Goal: Information Seeking & Learning: Learn about a topic

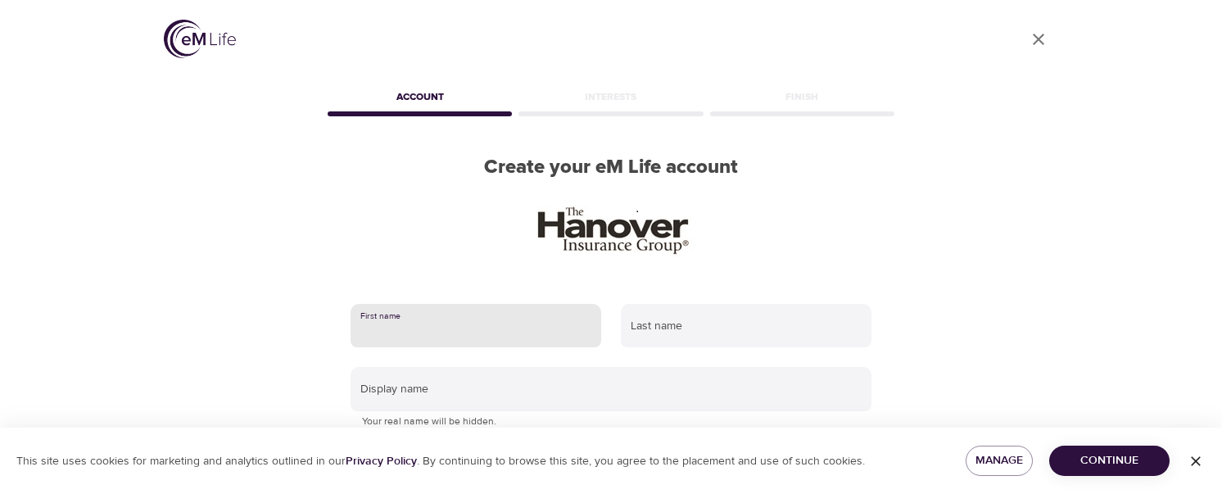
click at [410, 328] on input "text" at bounding box center [475, 326] width 251 height 44
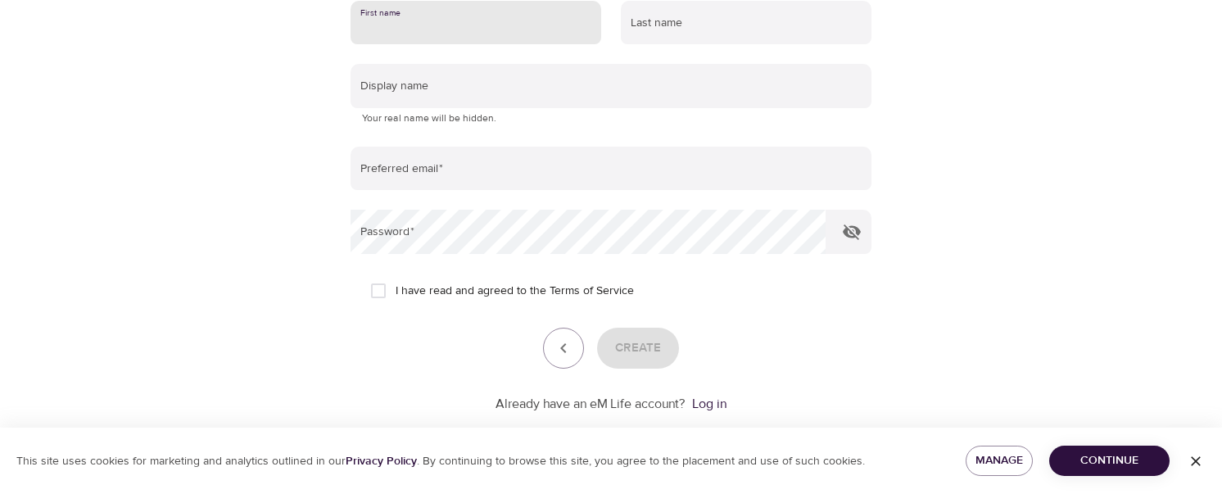
scroll to position [333, 0]
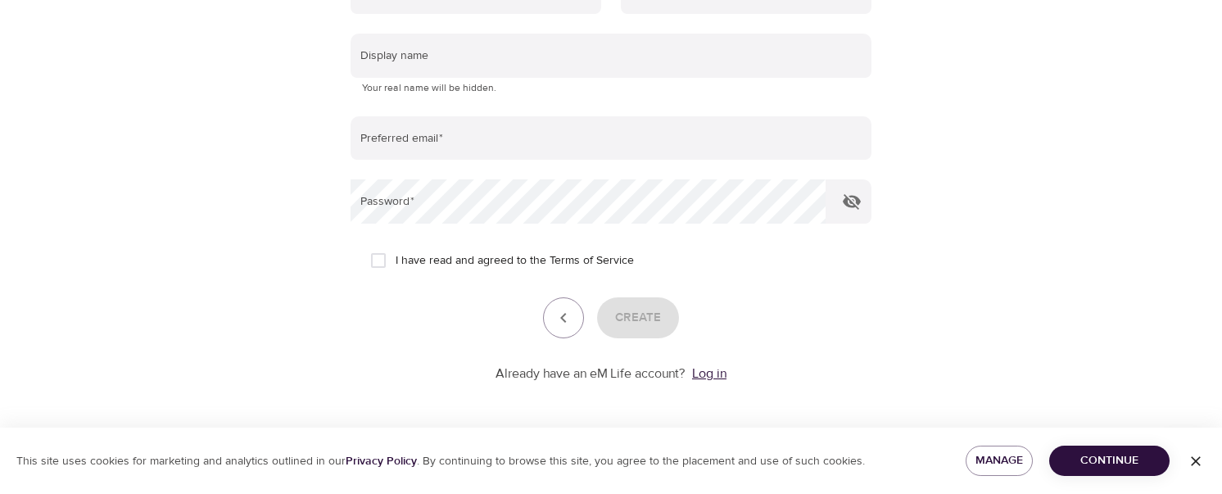
click at [703, 378] on link "Log in" at bounding box center [709, 373] width 34 height 16
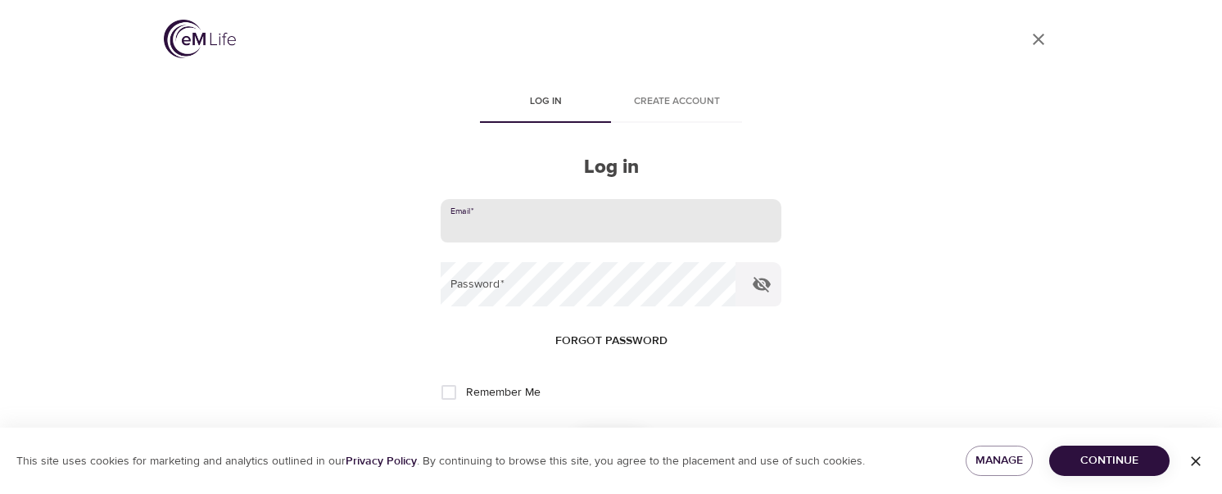
click at [572, 222] on input "email" at bounding box center [611, 221] width 341 height 44
type input "[EMAIL_ADDRESS][DOMAIN_NAME]"
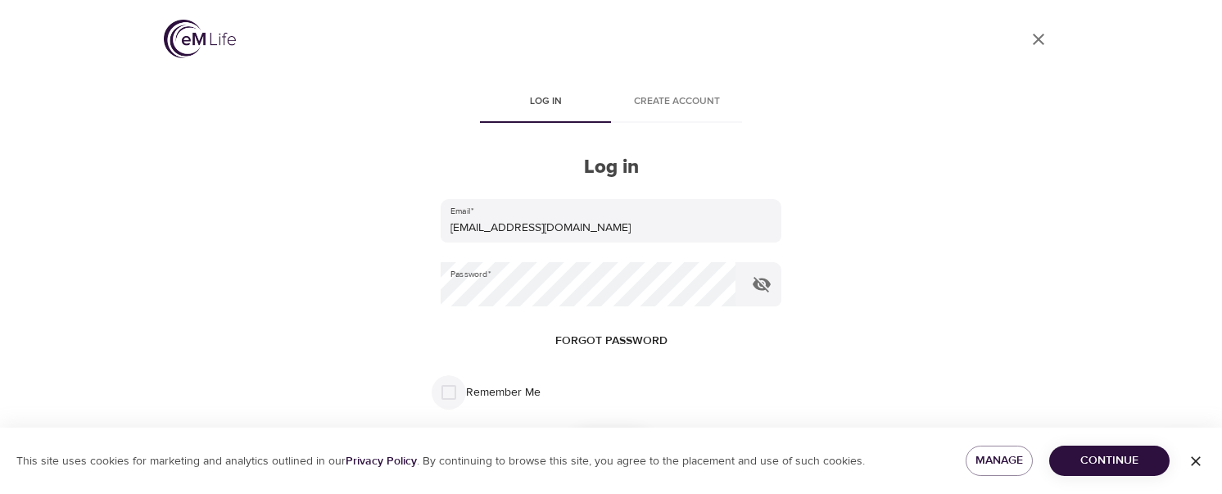
click at [459, 390] on input "Remember Me" at bounding box center [449, 392] width 34 height 34
checkbox input "true"
click at [1095, 459] on span "Continue" at bounding box center [1109, 460] width 94 height 20
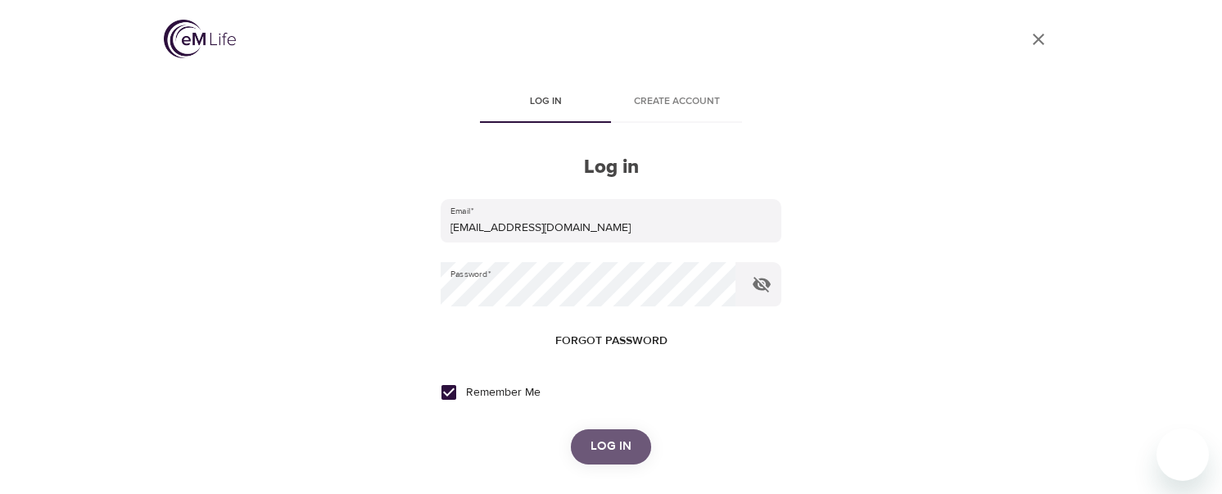
click at [597, 449] on span "Log in" at bounding box center [610, 446] width 41 height 21
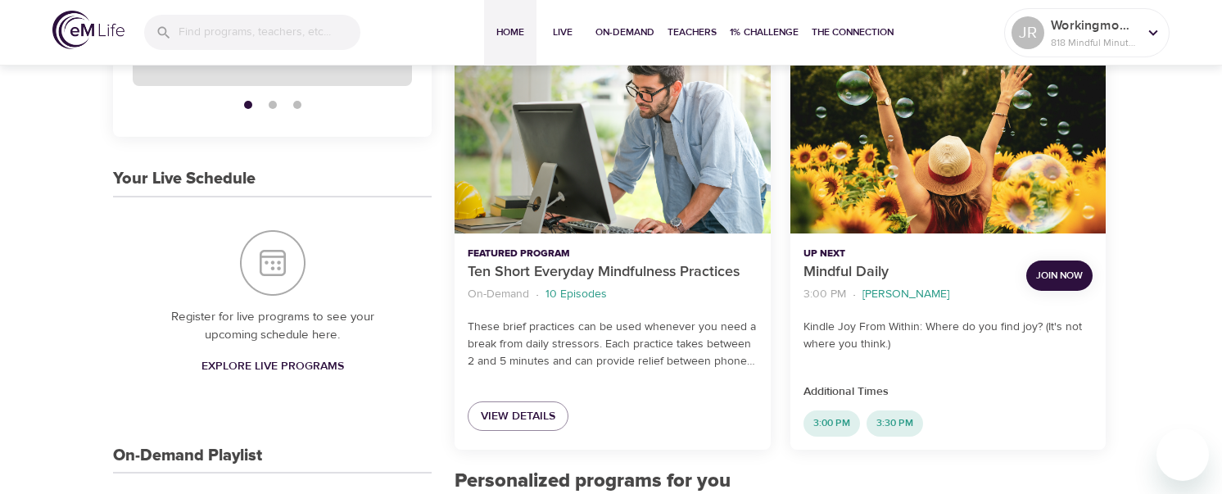
scroll to position [253, 0]
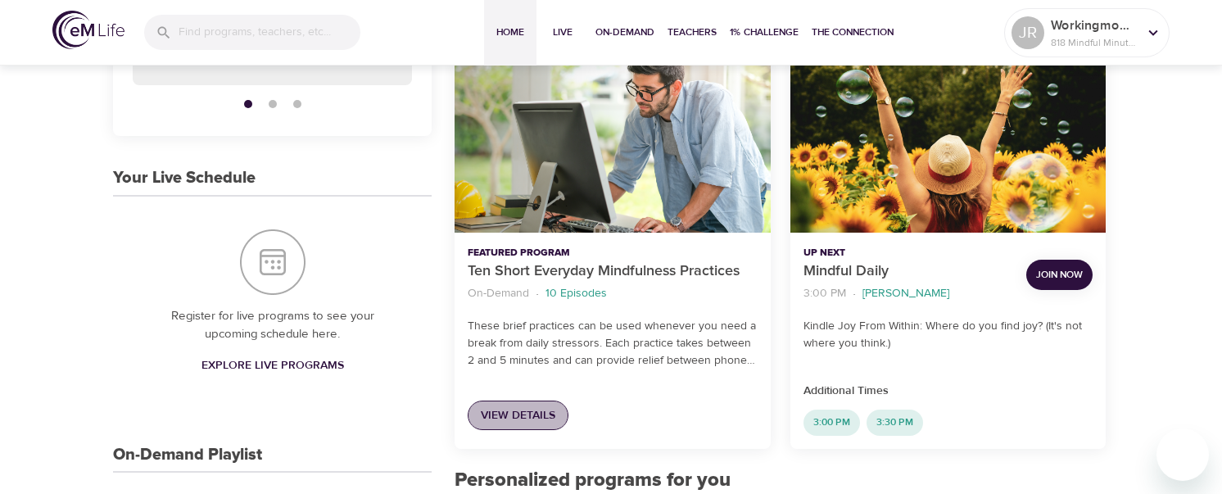
click at [517, 410] on span "View Details" at bounding box center [518, 415] width 75 height 20
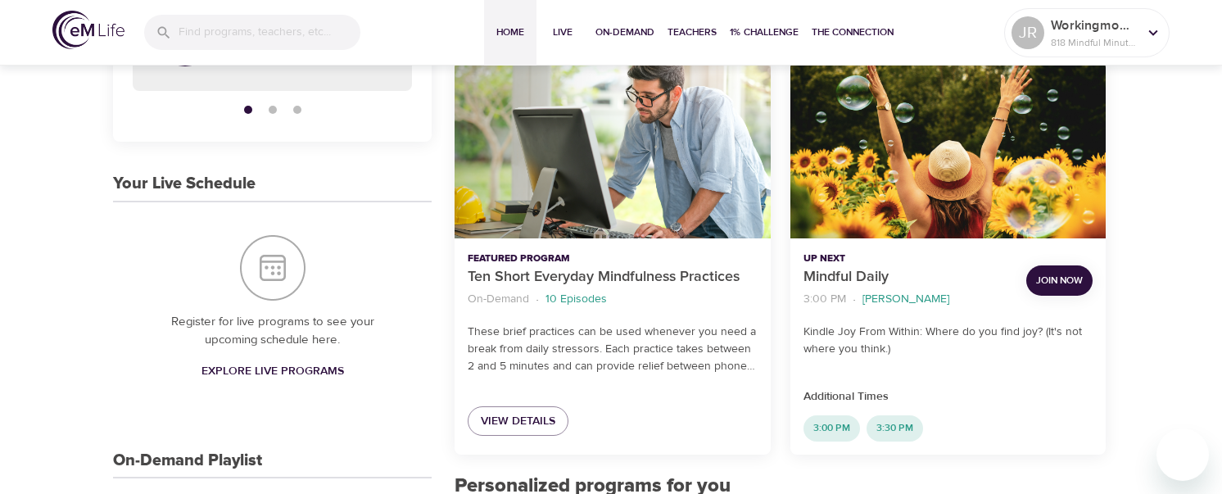
scroll to position [251, 0]
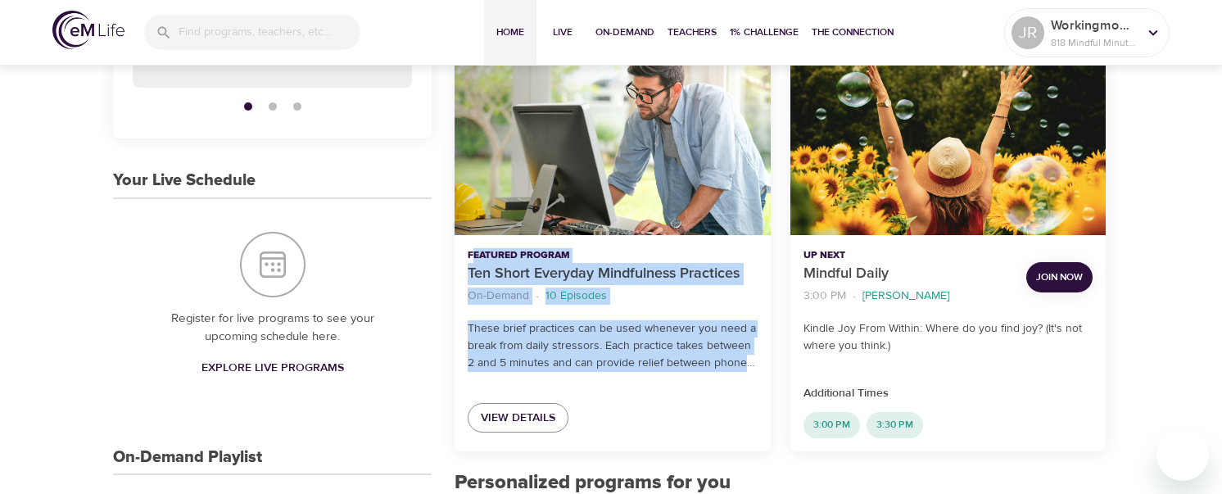
drag, startPoint x: 647, startPoint y: 417, endPoint x: 475, endPoint y: 252, distance: 238.0
click at [475, 252] on div "Featured Program Ten Short Everyday Mindfulness Practices On-Demand · 10 Episod…" at bounding box center [611, 254] width 315 height 394
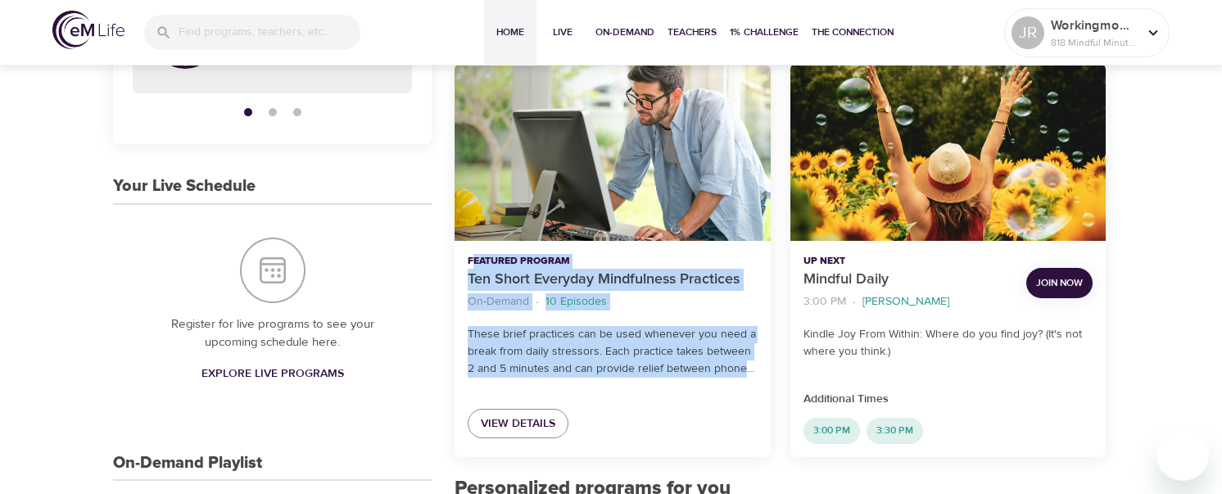
scroll to position [250, 0]
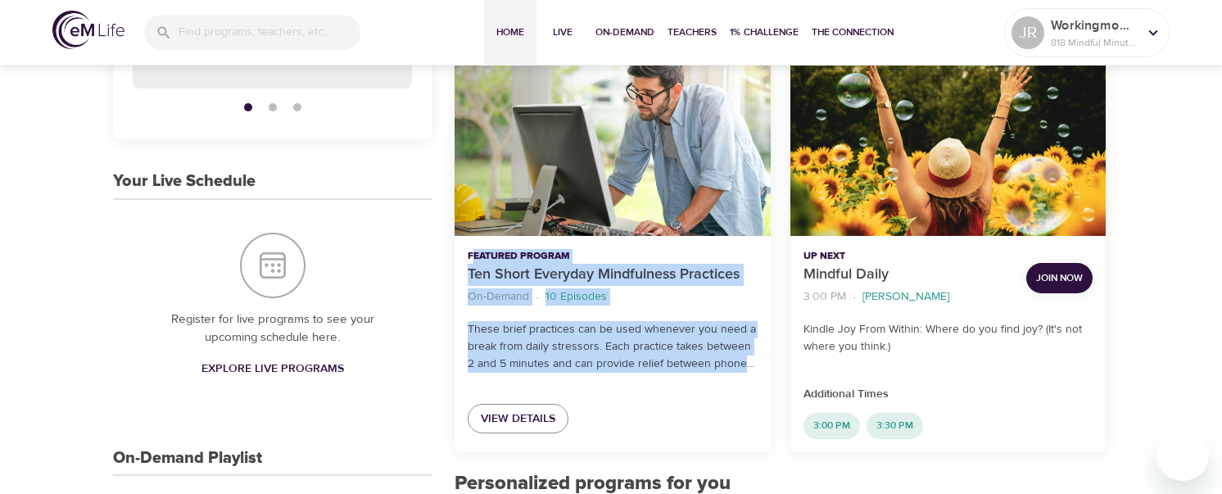
click at [704, 294] on ol "On-Demand · 10 Episodes" at bounding box center [612, 297] width 289 height 22
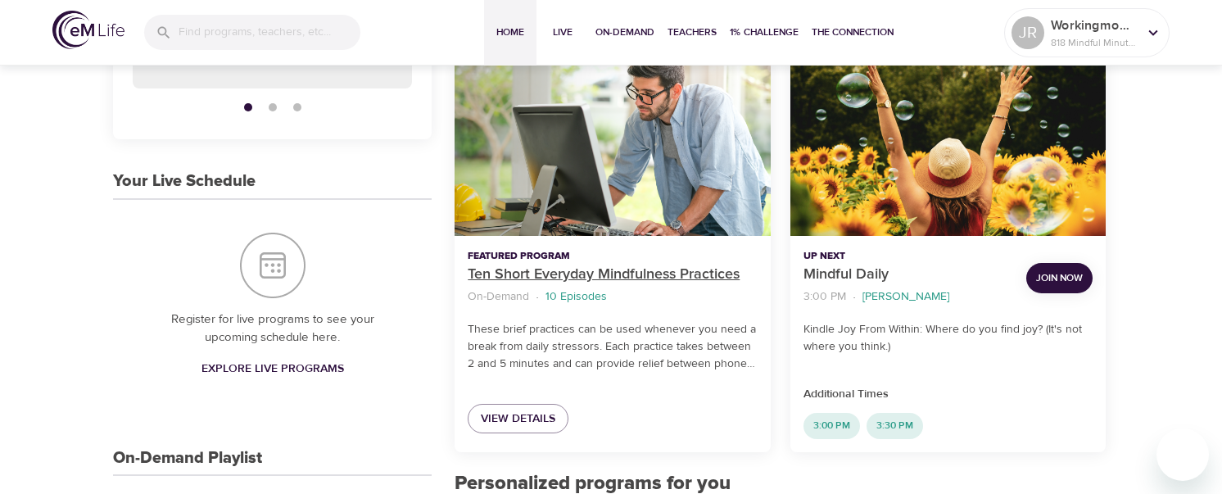
drag, startPoint x: 608, startPoint y: 164, endPoint x: 538, endPoint y: 278, distance: 134.1
click at [538, 278] on p "Ten Short Everyday Mindfulness Practices" at bounding box center [612, 275] width 289 height 22
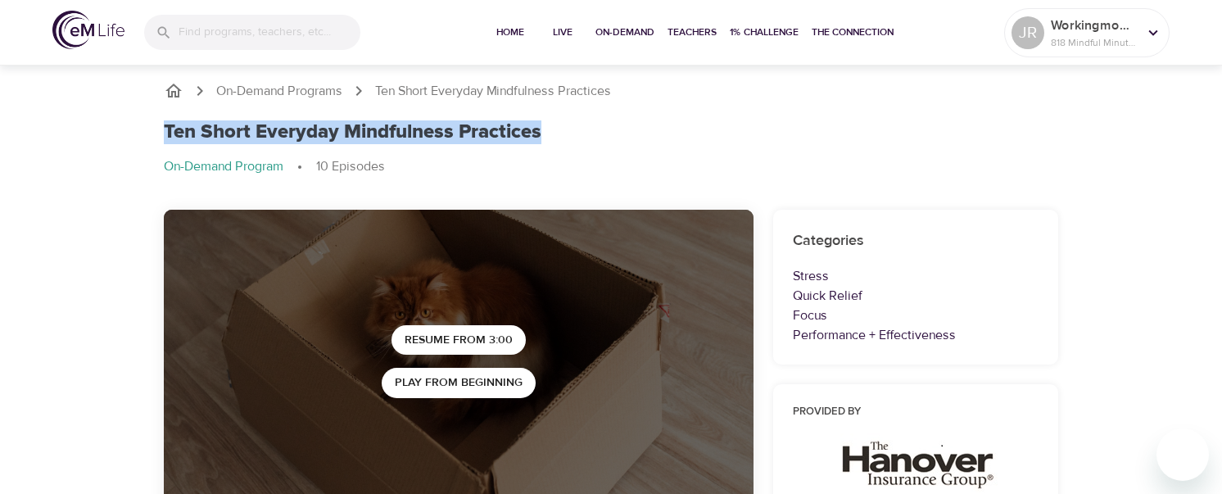
drag, startPoint x: 165, startPoint y: 133, endPoint x: 584, endPoint y: 121, distance: 418.6
click at [584, 121] on div "Ten Short Everyday Mindfulness Practices" at bounding box center [611, 132] width 894 height 24
copy h1 "Ten Short Everyday Mindfulness Practices"
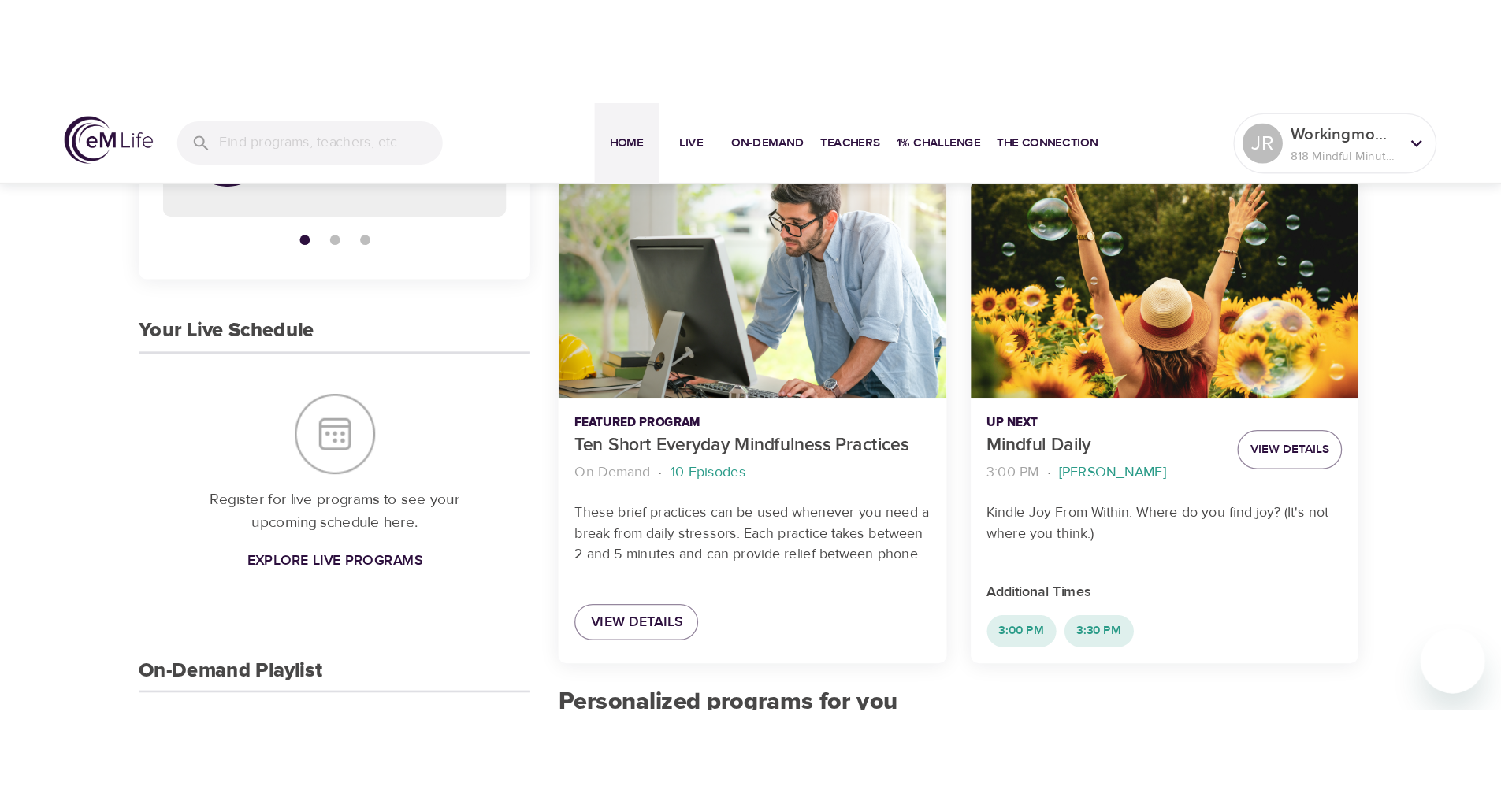
scroll to position [423, 0]
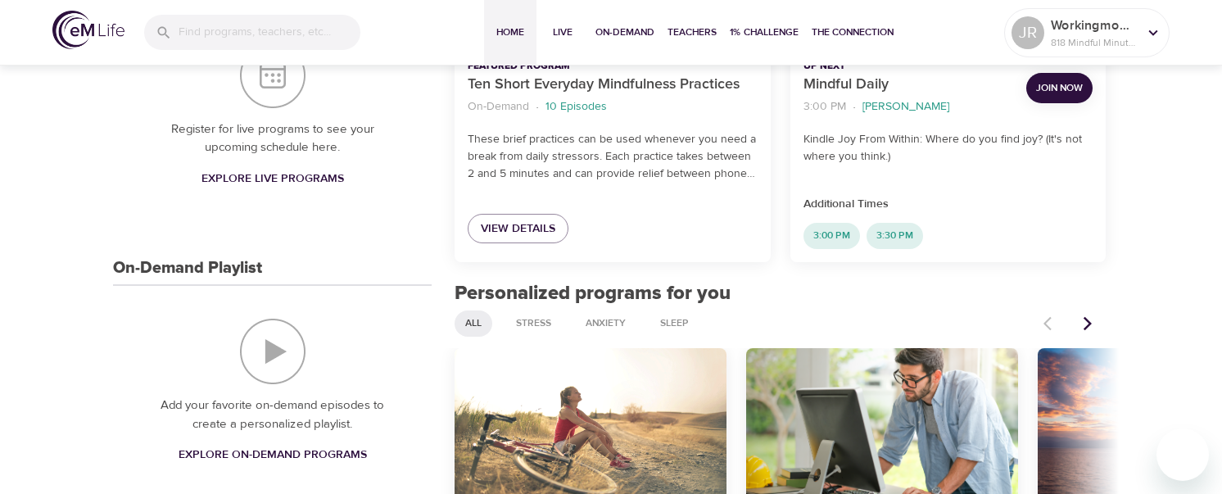
click at [737, 170] on p "These brief practices can be used whenever you need a break from daily stressor…" at bounding box center [612, 157] width 289 height 52
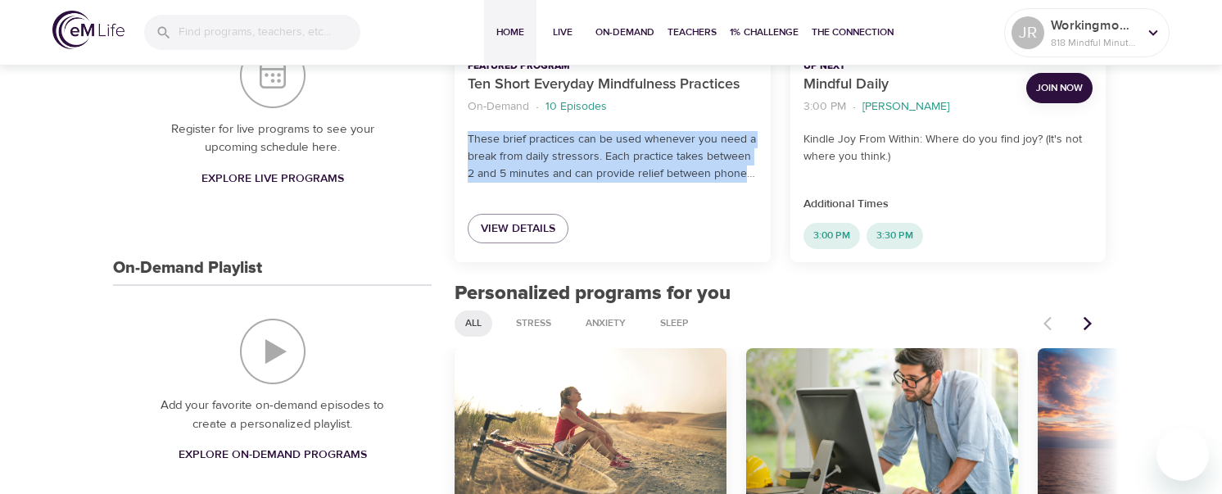
drag, startPoint x: 471, startPoint y: 136, endPoint x: 750, endPoint y: 183, distance: 283.2
click at [750, 183] on div "Featured Program Ten Short Everyday Mindfulness Practices On-Demand · 10 Episod…" at bounding box center [611, 65] width 315 height 394
copy div "These brief practices can be used whenever you need a break from daily stressor…"
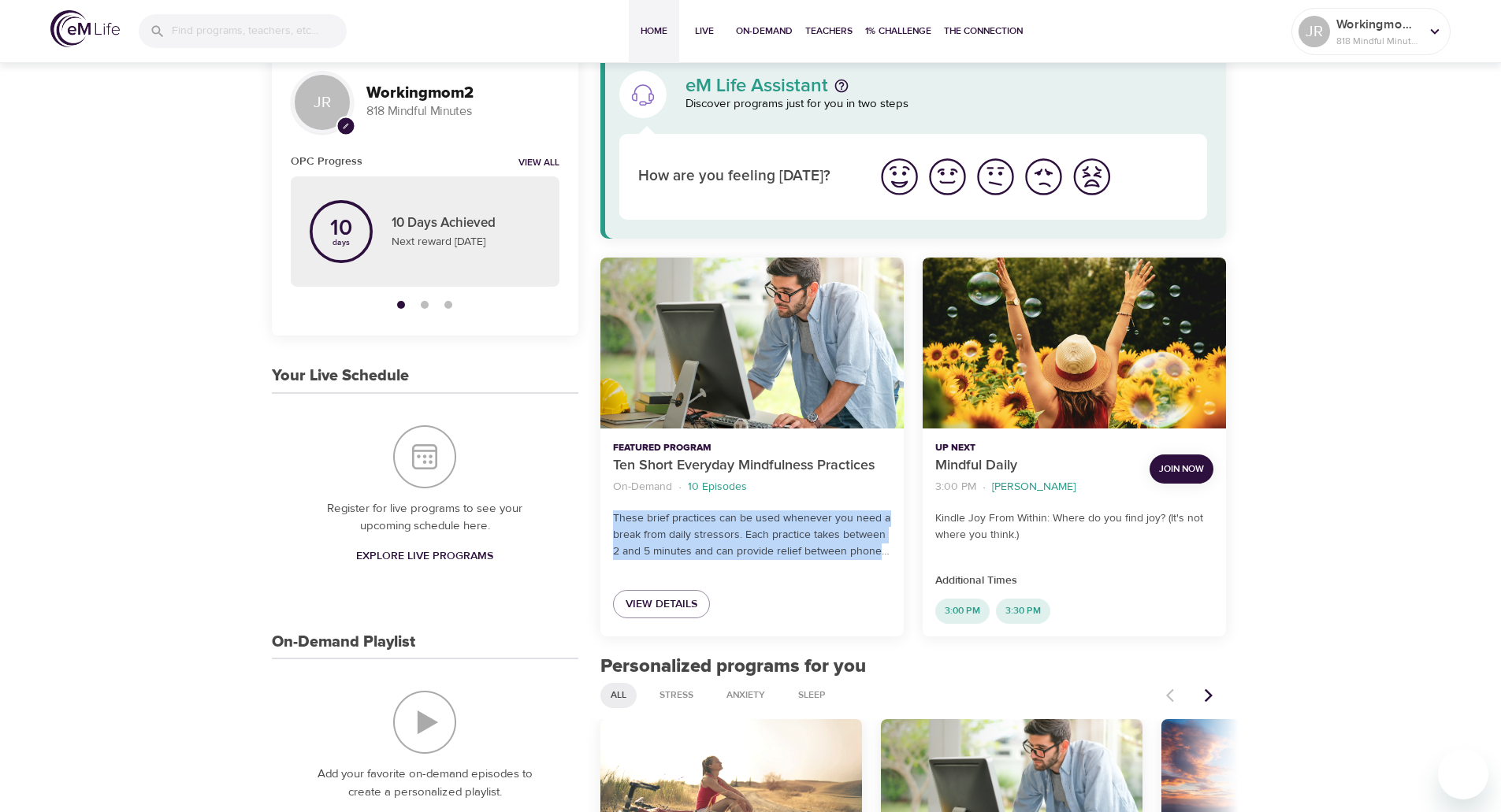
scroll to position [17, 0]
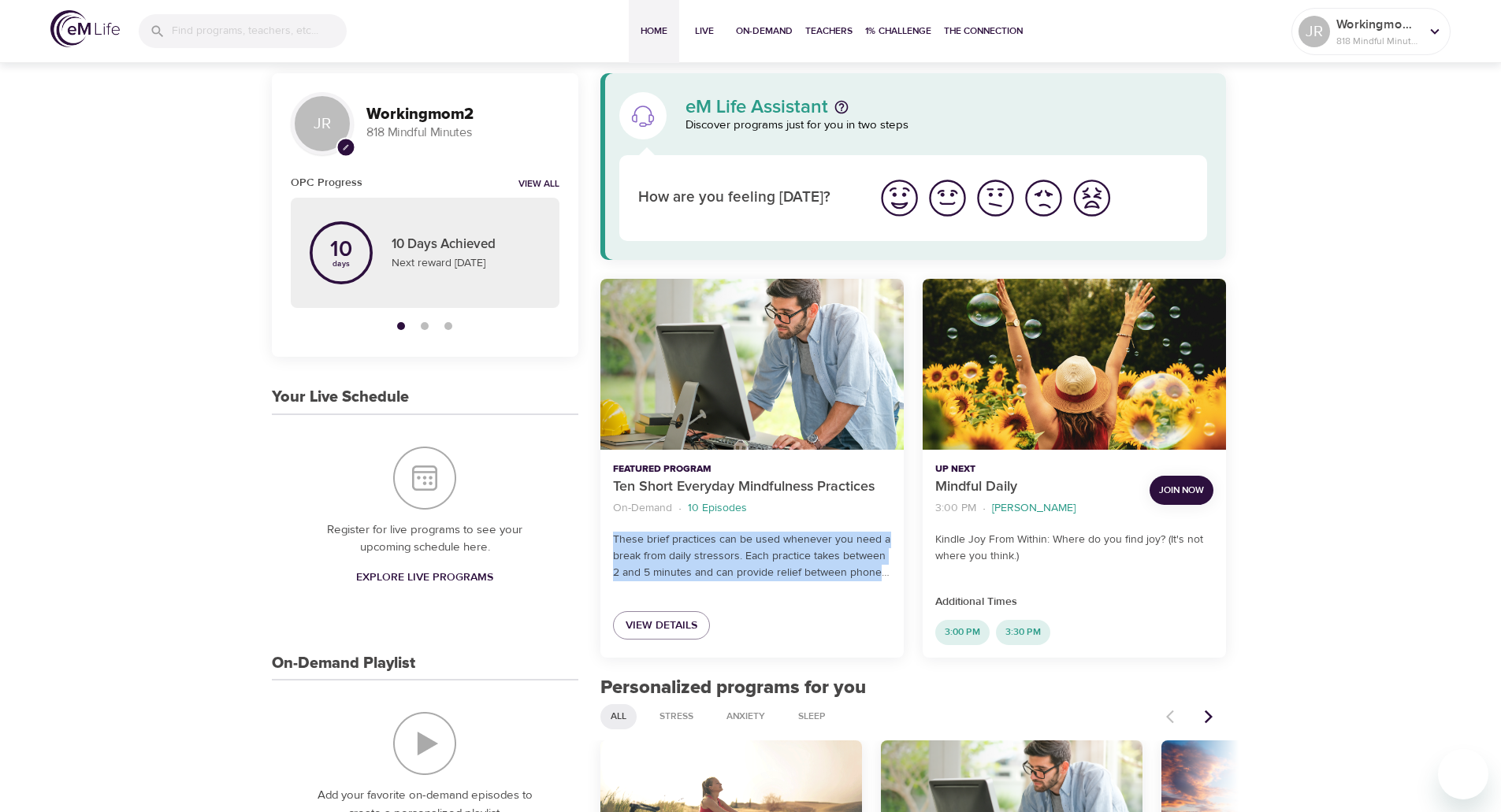
click at [849, 474] on p "These brief practices can be used whenever you need a break from daily stressor…" at bounding box center [751, 557] width 278 height 50
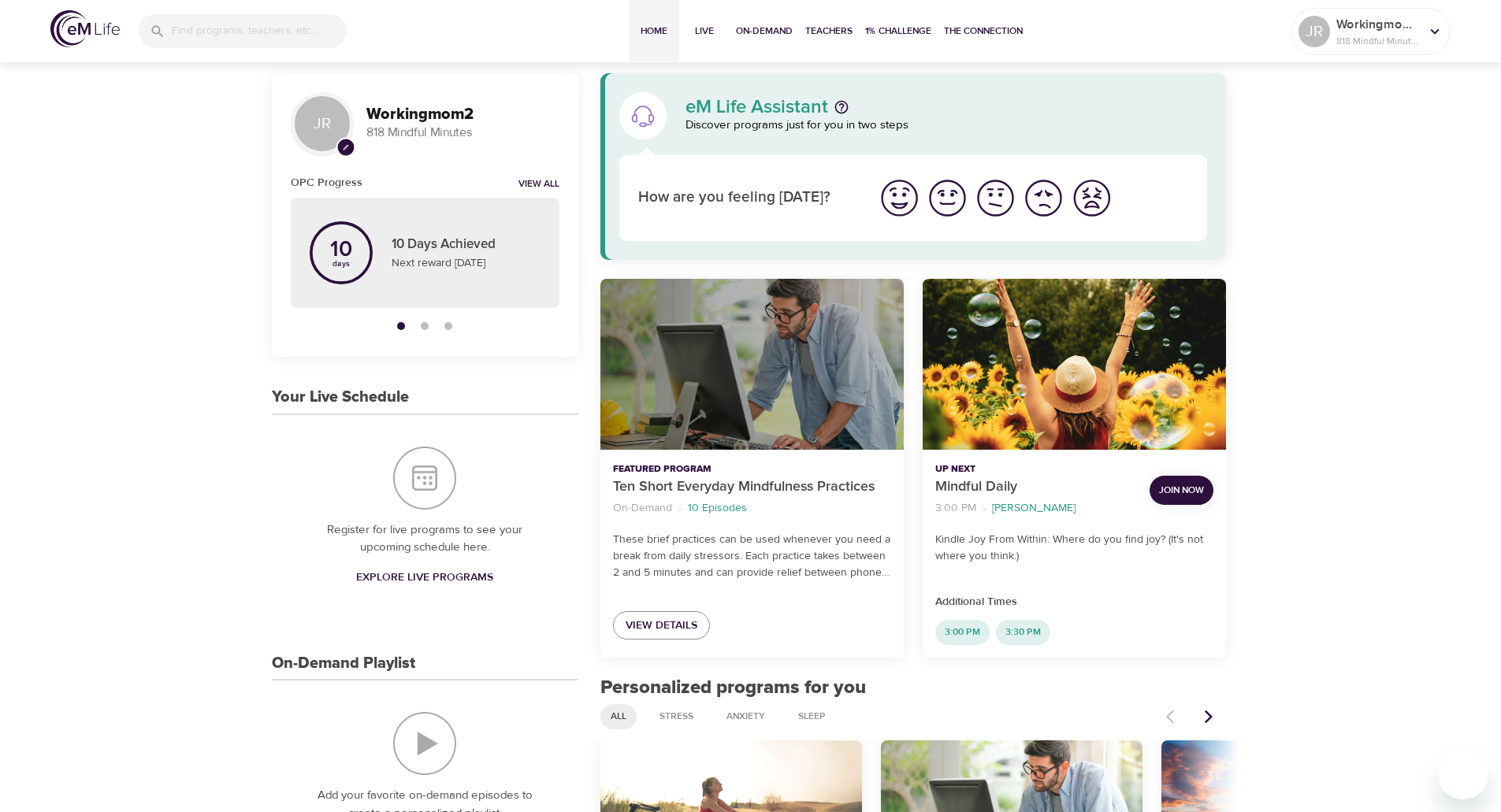
click at [688, 403] on div "Ten Short Everyday Mindfulness Practices" at bounding box center [751, 365] width 303 height 171
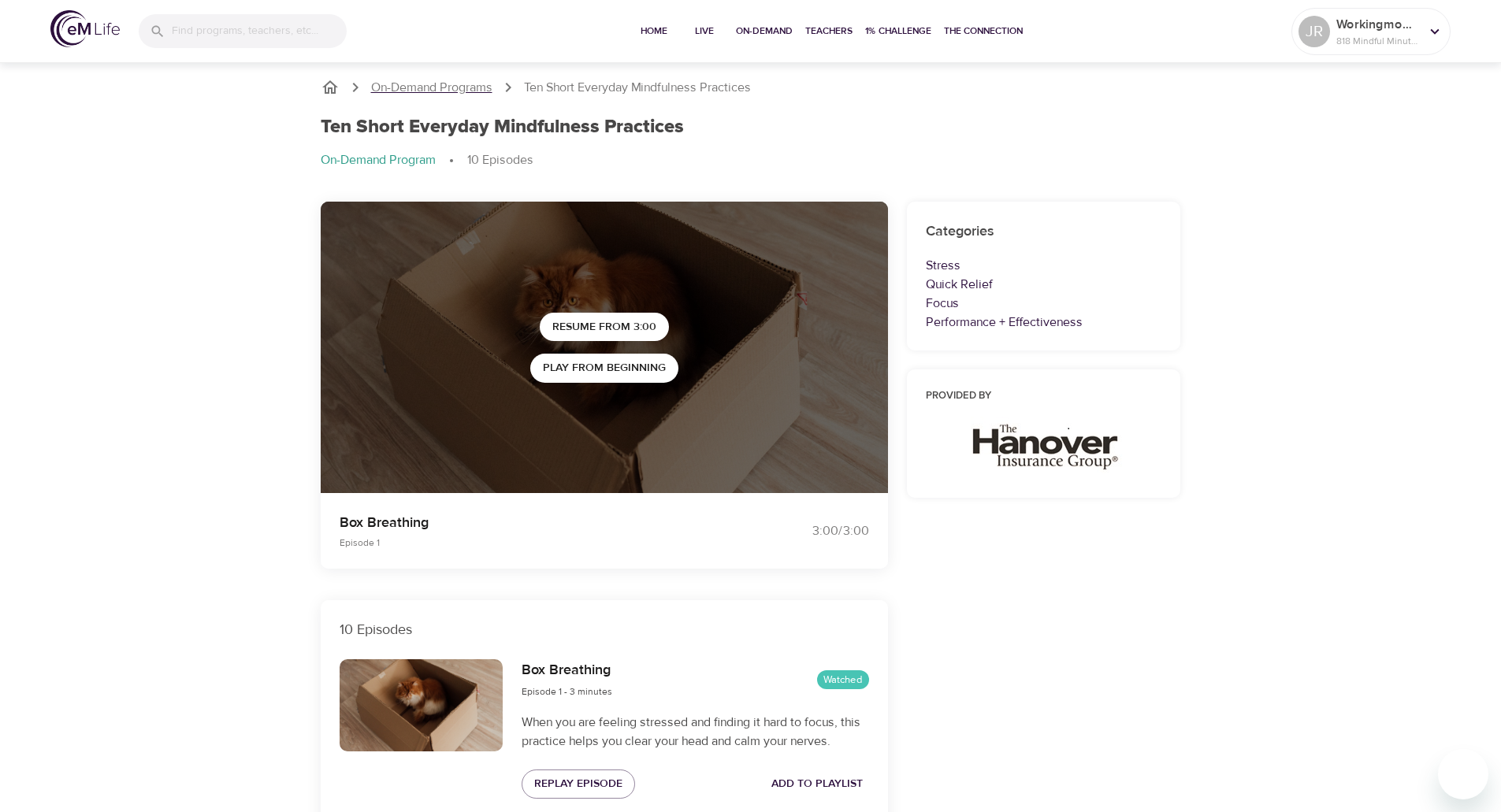
click at [459, 89] on p "On-Demand Programs" at bounding box center [432, 88] width 121 height 18
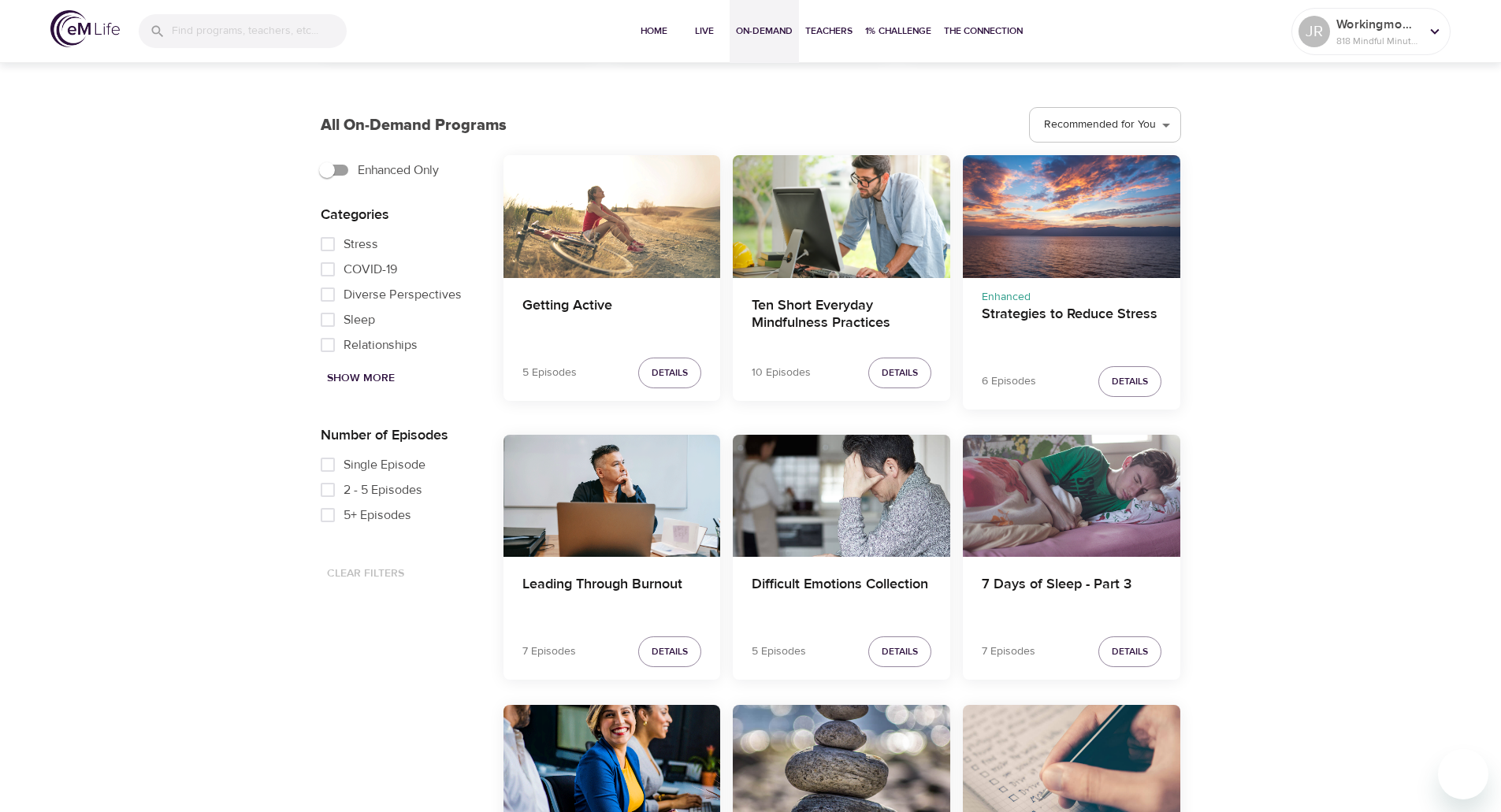
scroll to position [782, 0]
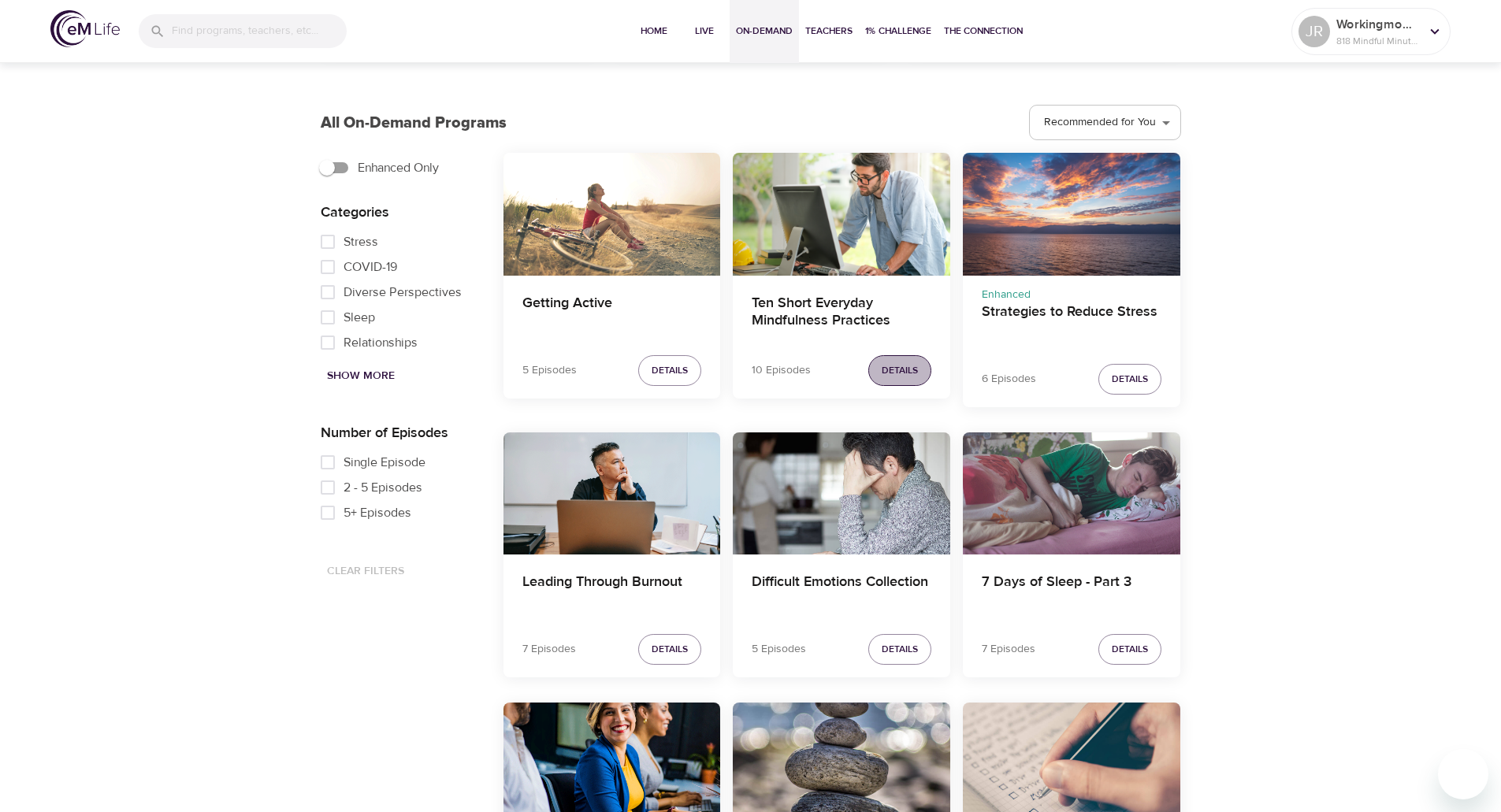
click at [915, 368] on span "Details" at bounding box center [900, 370] width 37 height 16
